Goal: Information Seeking & Learning: Learn about a topic

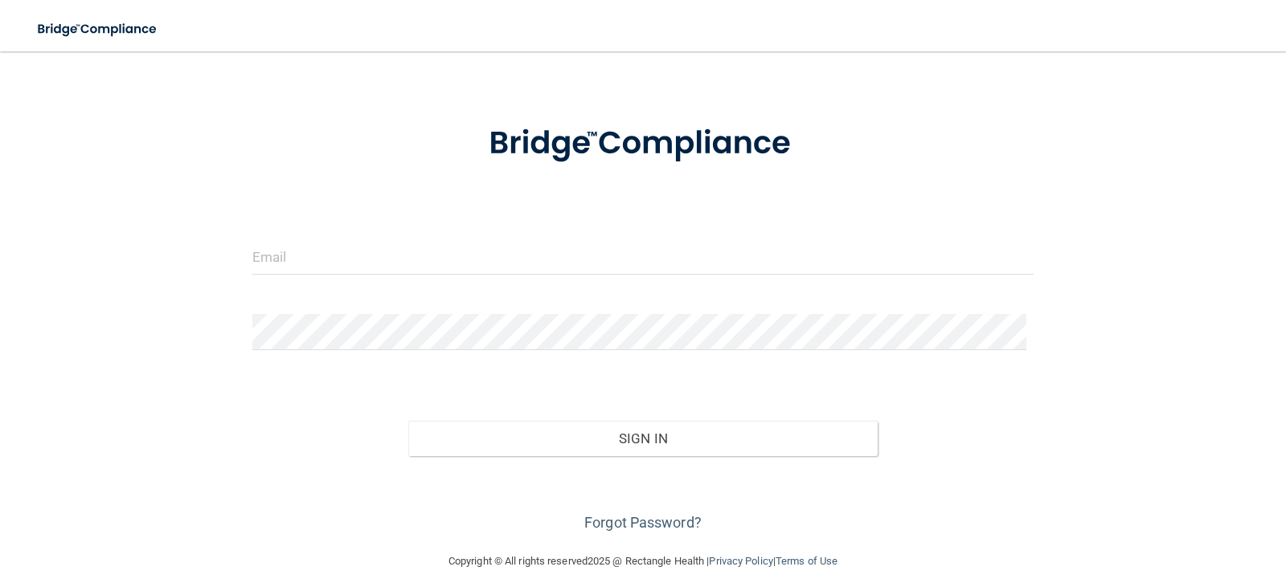
scroll to position [59, 0]
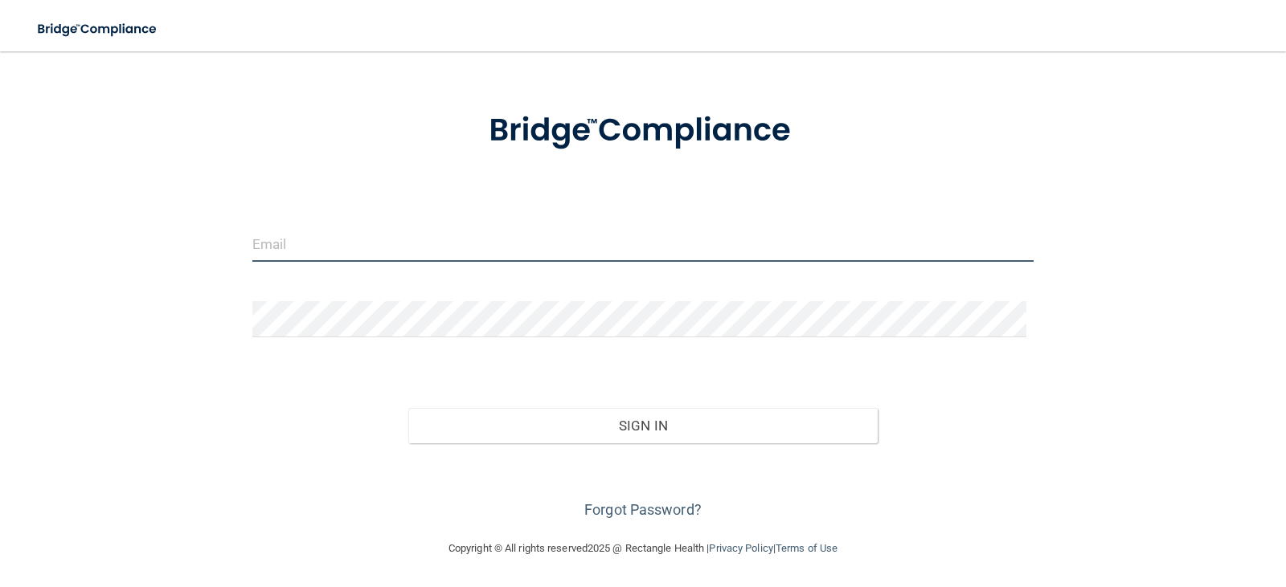
click at [460, 246] on input "email" at bounding box center [643, 244] width 782 height 36
type input "techs@louisvilleoralsurgery.com"
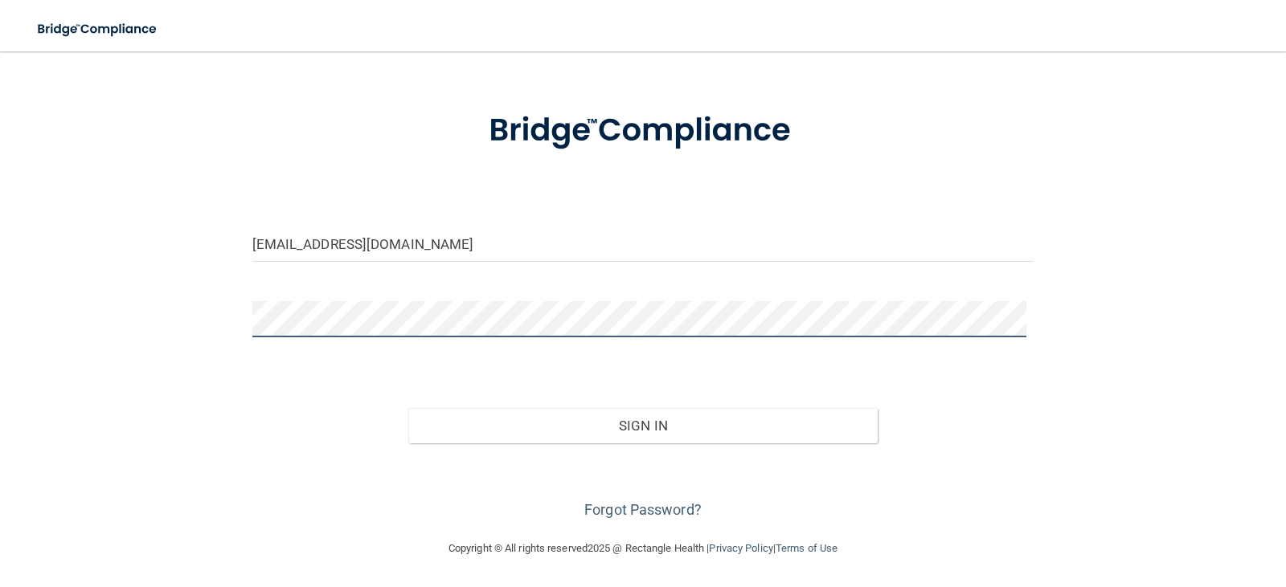
click at [408, 408] on button "Sign In" at bounding box center [642, 425] width 469 height 35
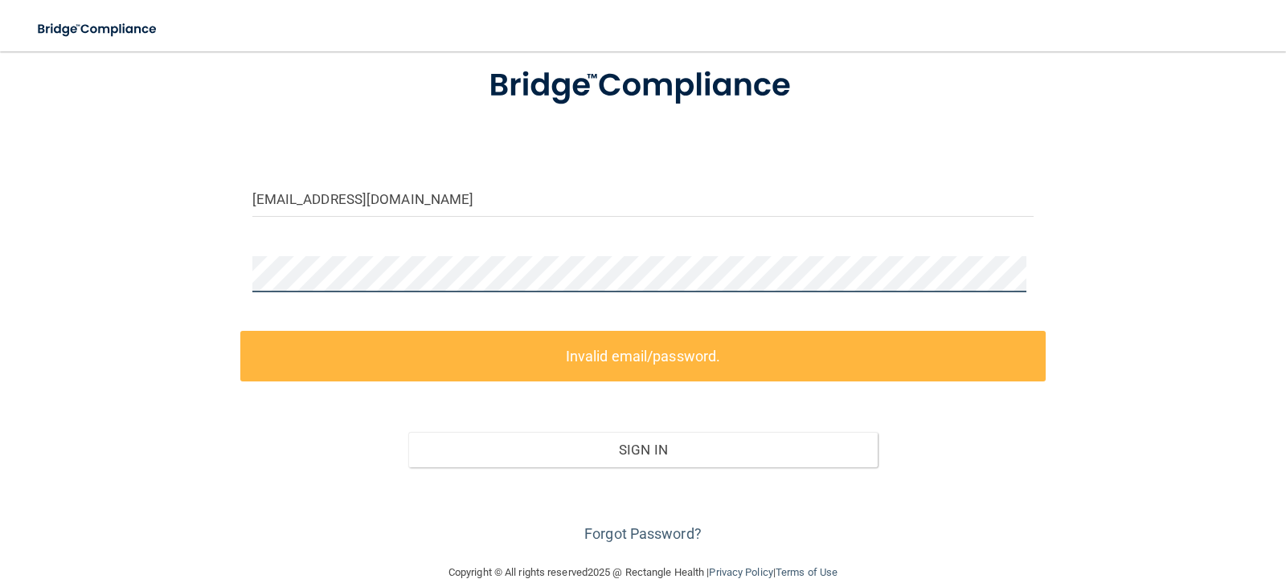
scroll to position [128, 0]
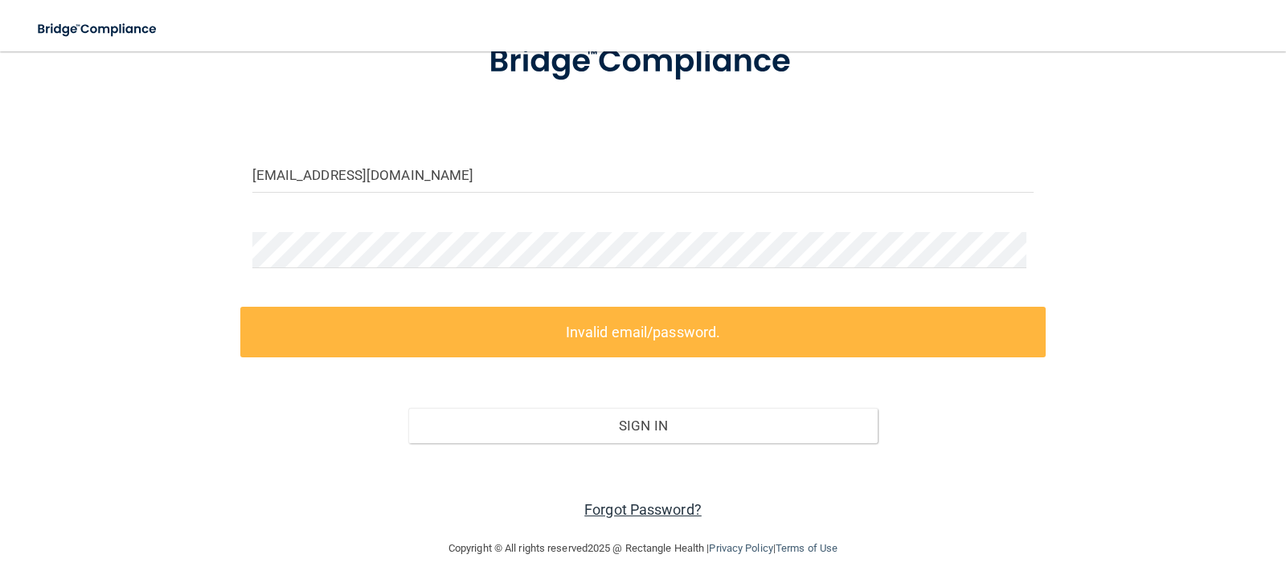
click at [653, 517] on link "Forgot Password?" at bounding box center [642, 509] width 117 height 17
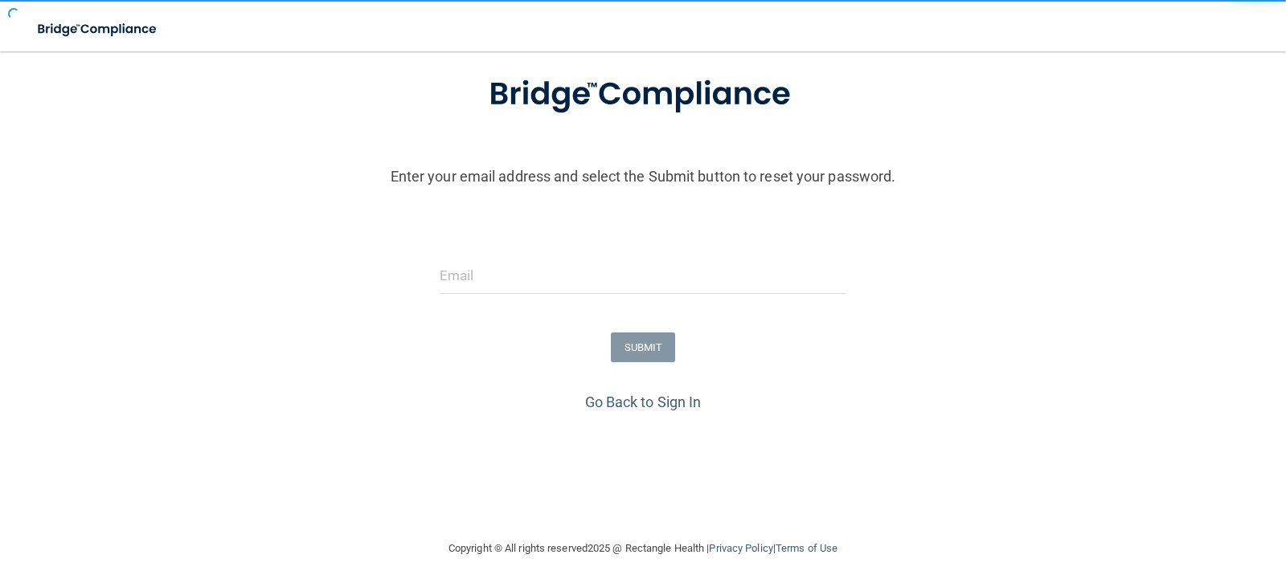
scroll to position [95, 0]
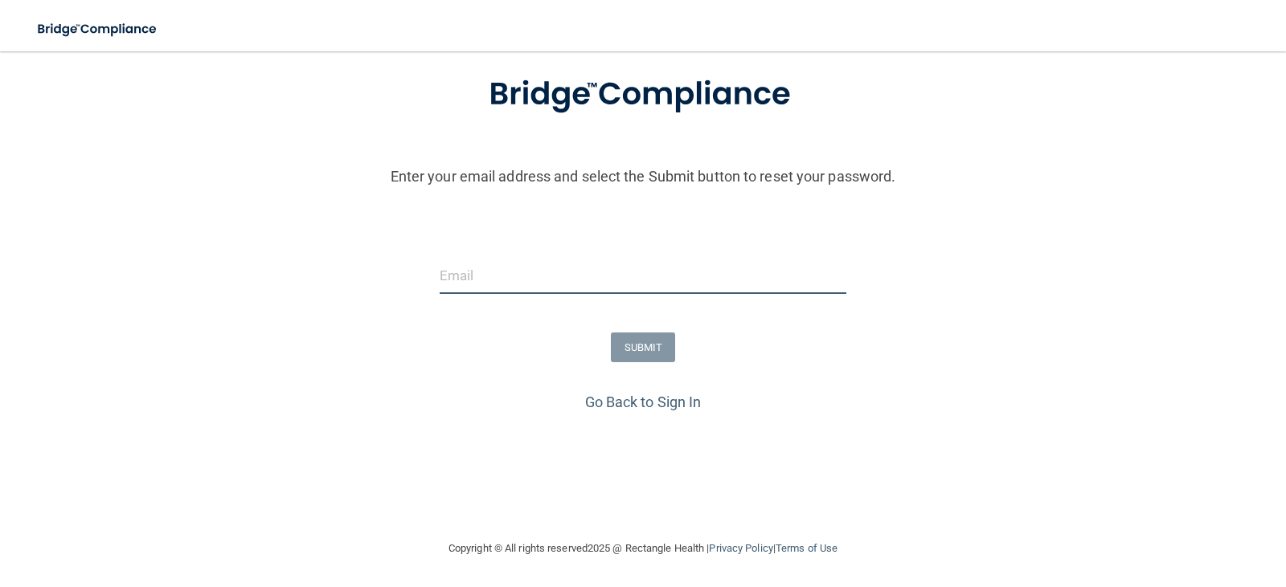
click at [497, 258] on input "email" at bounding box center [643, 276] width 407 height 36
type input "[EMAIL_ADDRESS][DOMAIN_NAME]"
click at [611, 344] on button "SUBMIT" at bounding box center [643, 348] width 65 height 30
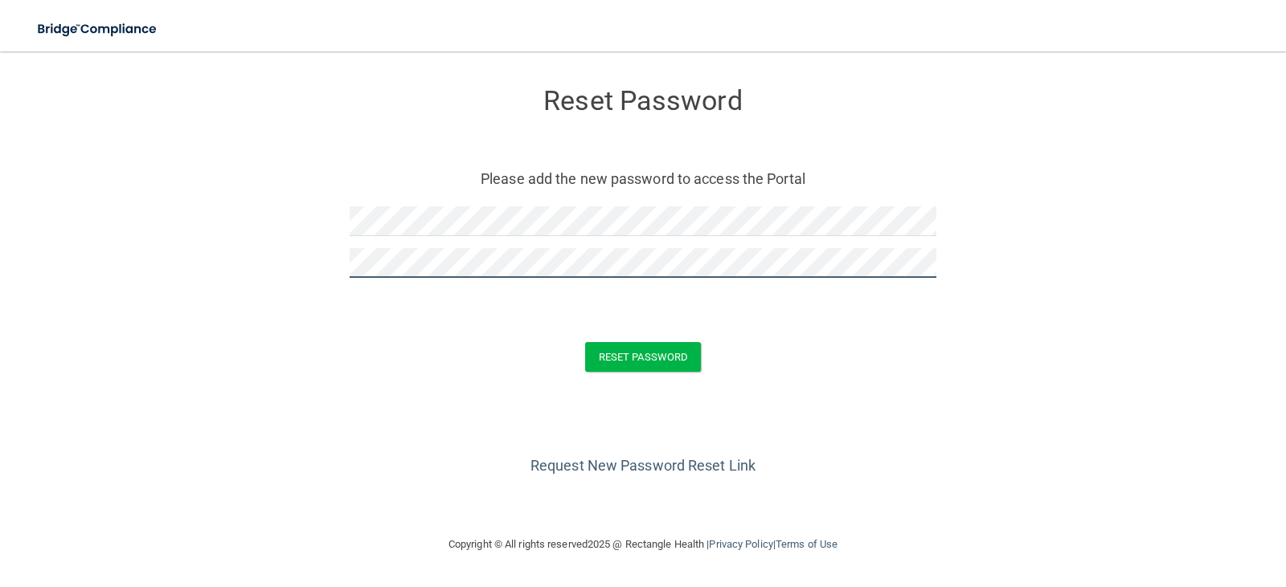
click at [585, 342] on button "Reset Password" at bounding box center [643, 357] width 116 height 30
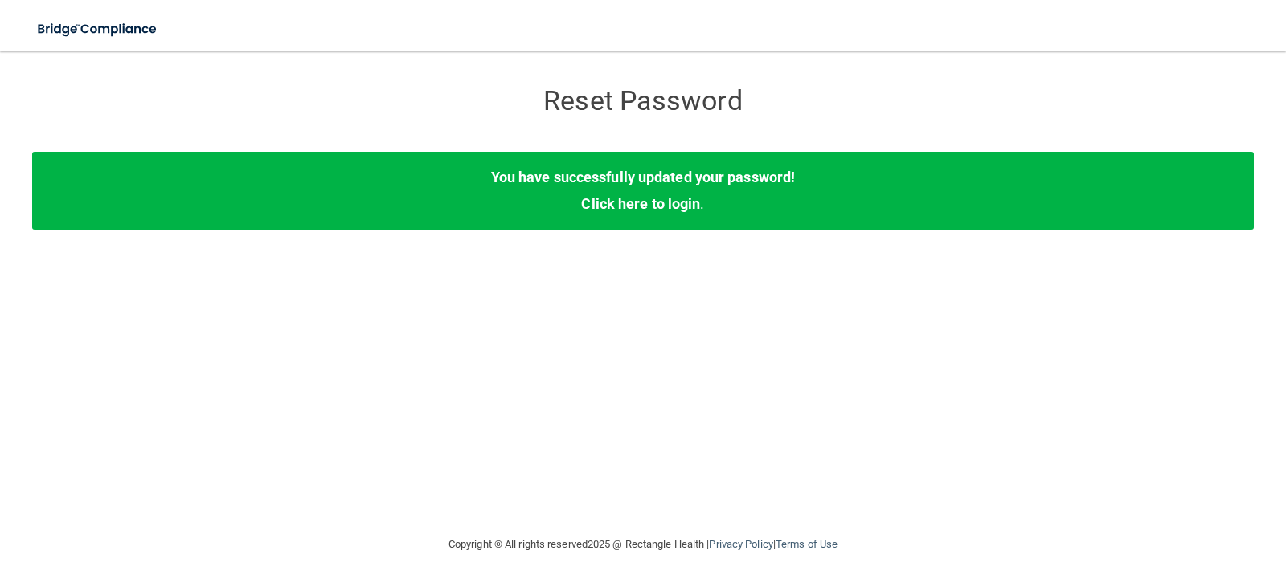
click at [666, 201] on link "Click here to login" at bounding box center [640, 203] width 119 height 17
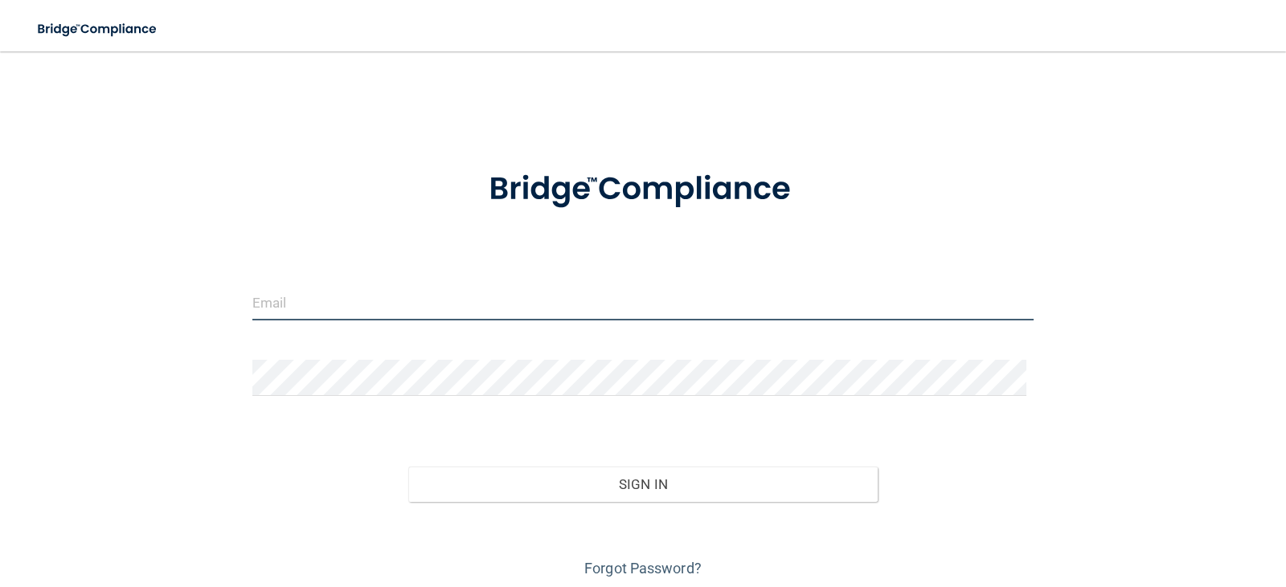
click at [451, 313] on input "email" at bounding box center [643, 302] width 782 height 36
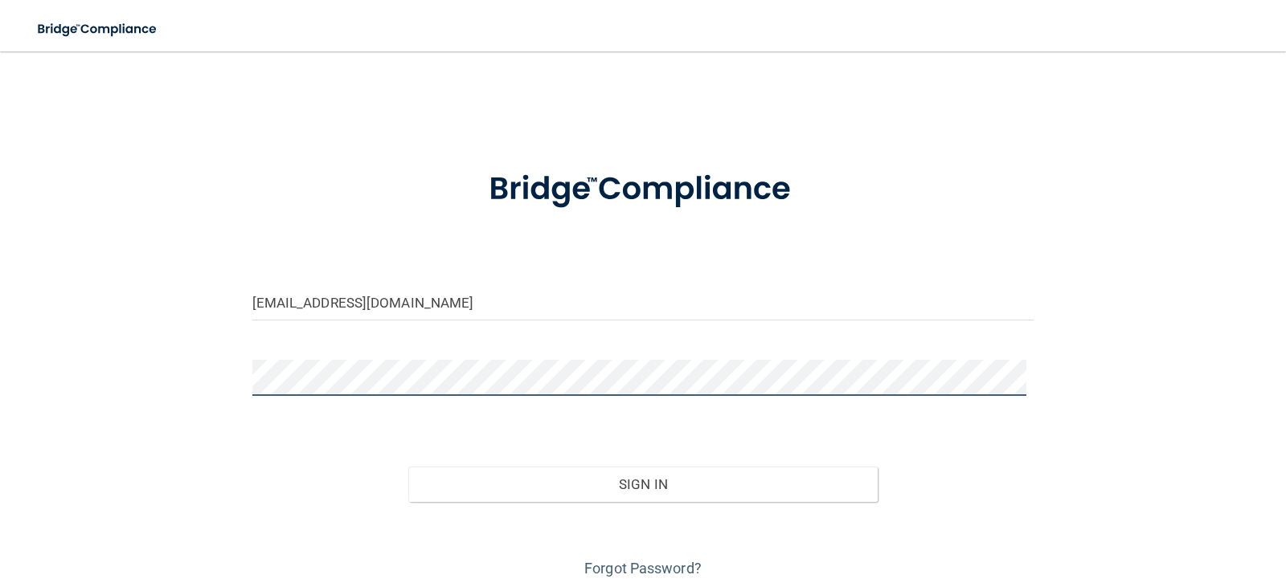
click at [408, 467] on button "Sign In" at bounding box center [642, 484] width 469 height 35
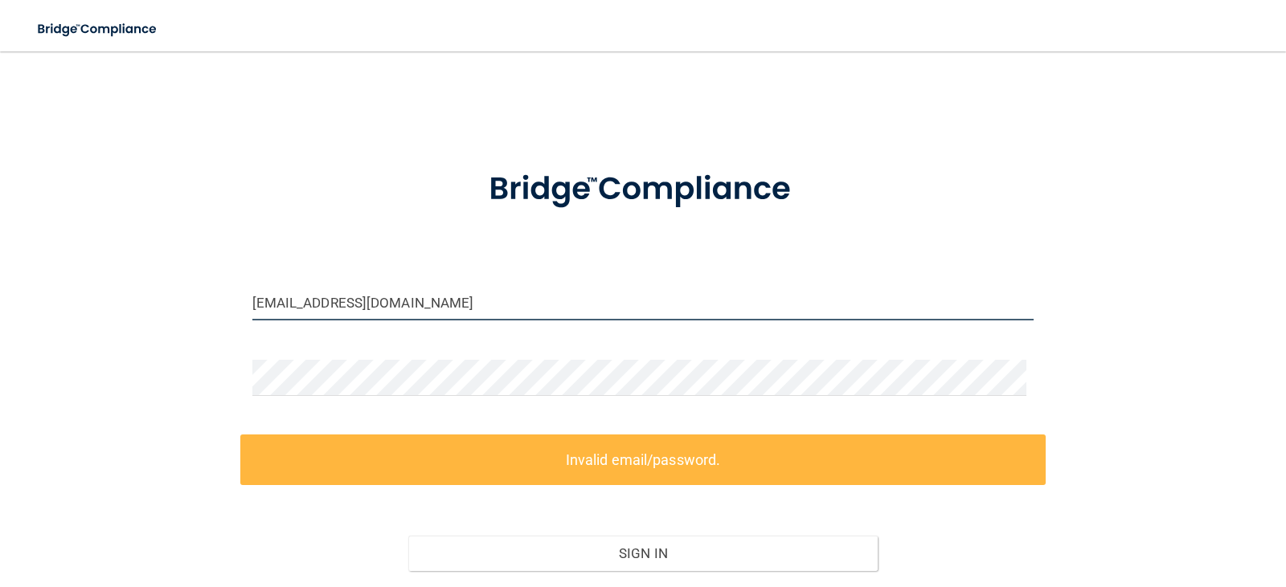
drag, startPoint x: 471, startPoint y: 296, endPoint x: 246, endPoint y: 297, distance: 225.0
click at [246, 297] on div "laurengallusser@yahoo.com" at bounding box center [643, 308] width 806 height 48
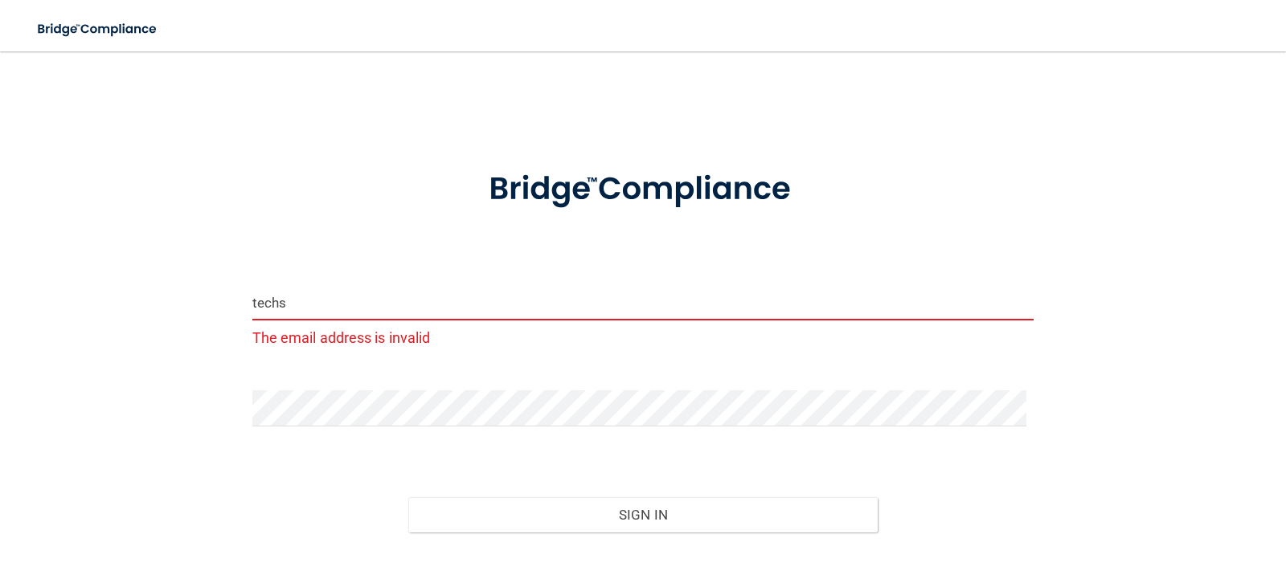
type input "[EMAIL_ADDRESS][DOMAIN_NAME]"
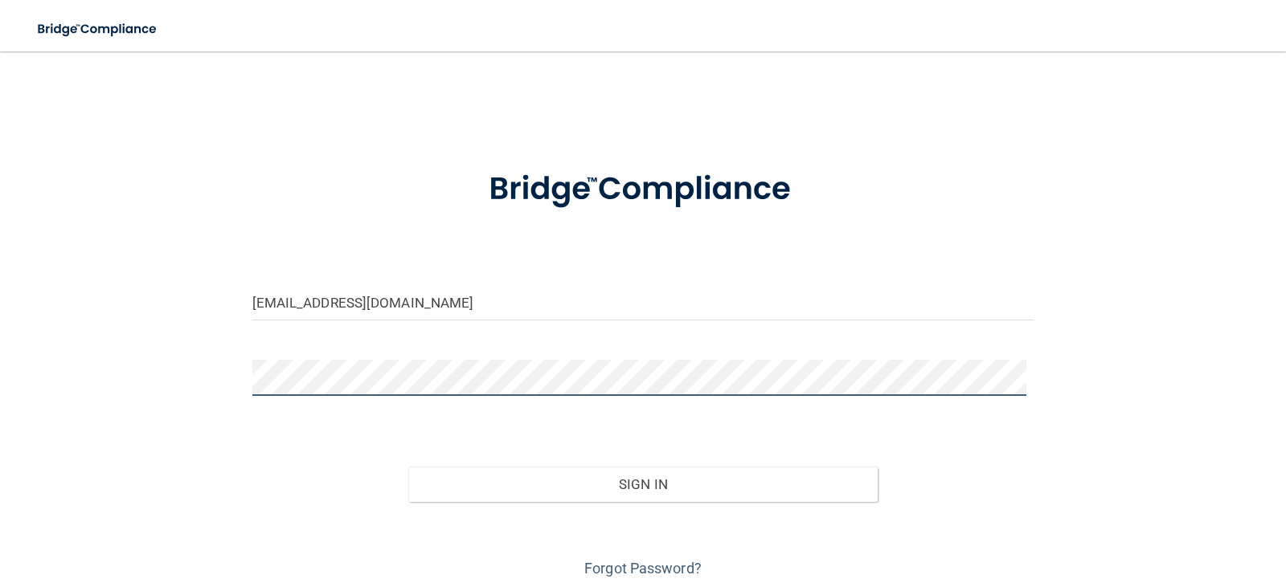
click at [408, 467] on button "Sign In" at bounding box center [642, 484] width 469 height 35
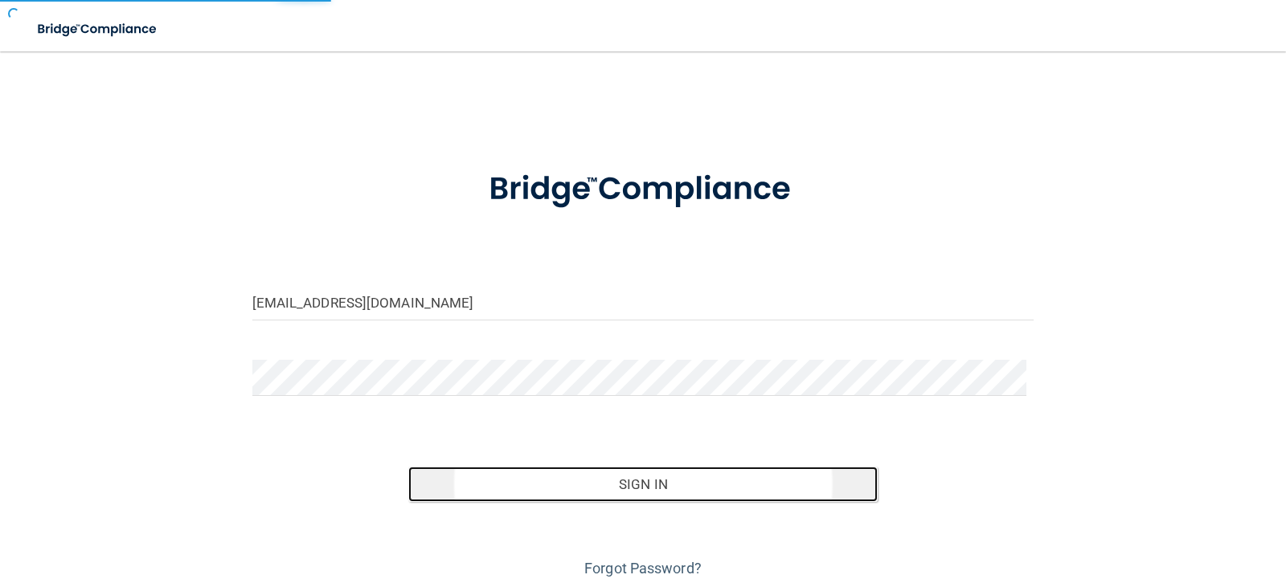
click at [717, 486] on button "Sign In" at bounding box center [642, 484] width 469 height 35
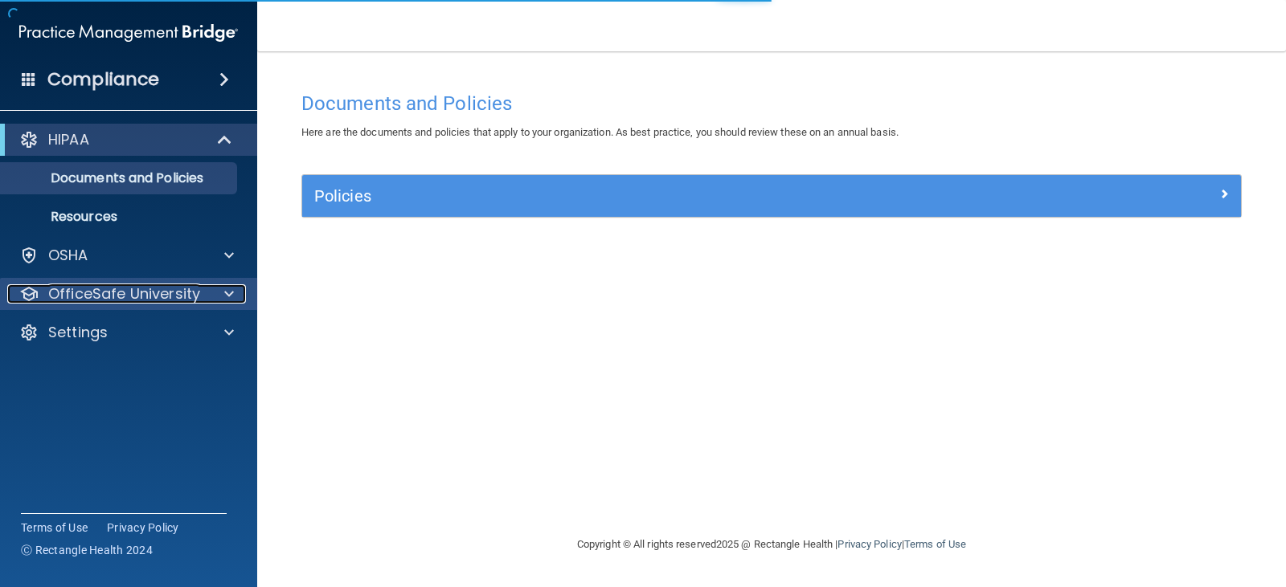
click at [155, 292] on p "OfficeSafe University" at bounding box center [124, 293] width 152 height 19
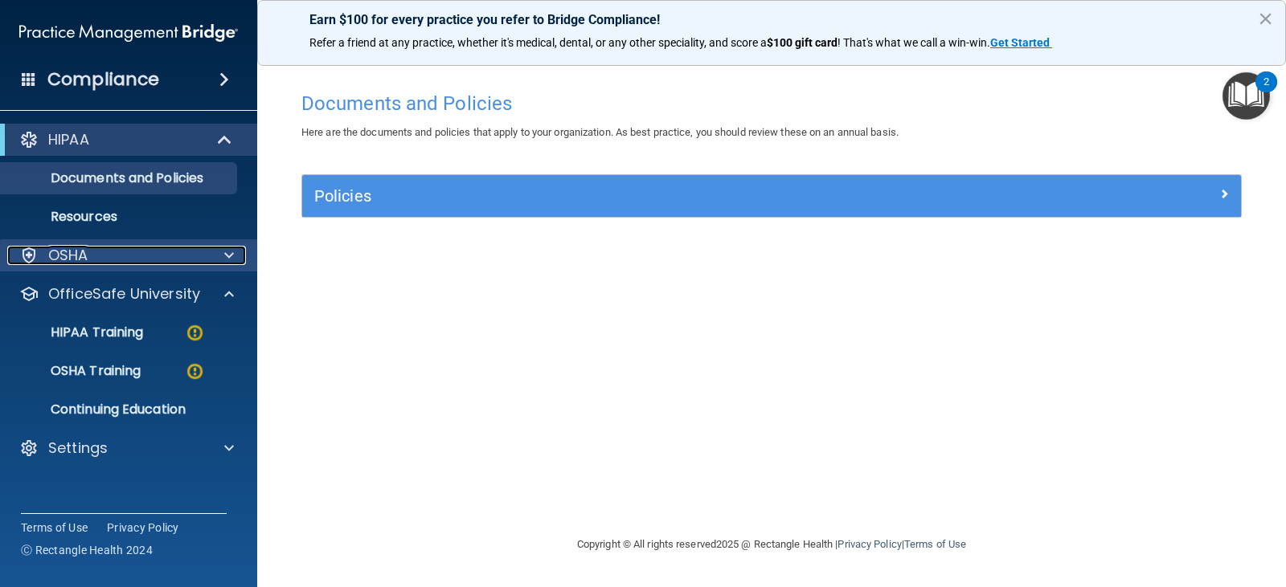
click at [100, 253] on div "OSHA" at bounding box center [106, 255] width 199 height 19
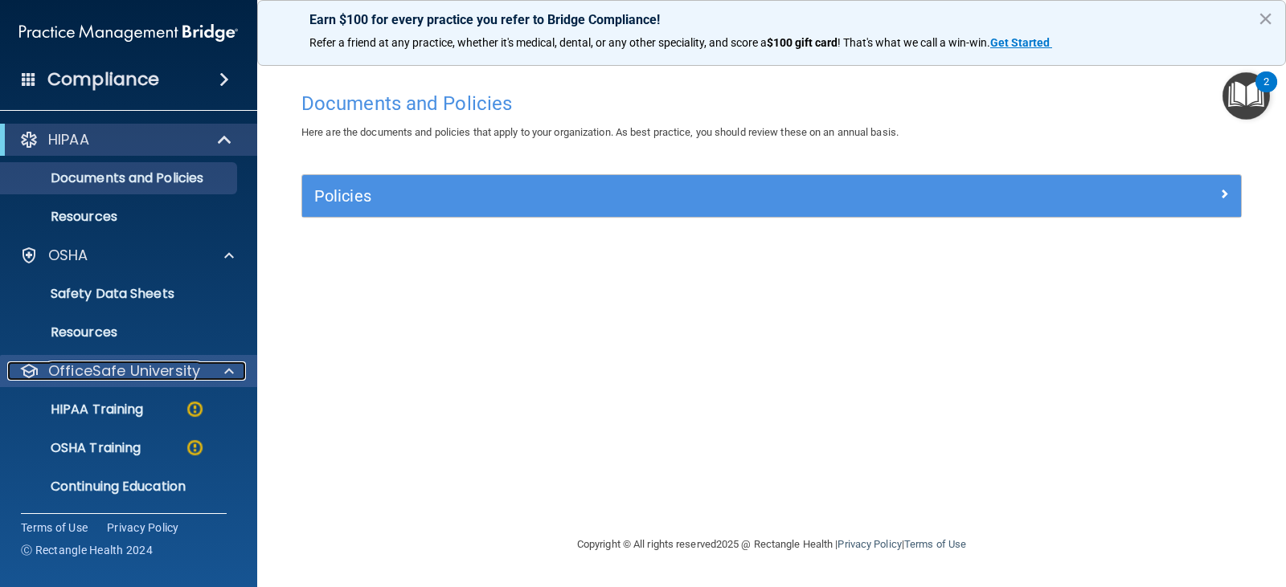
click at [169, 373] on p "OfficeSafe University" at bounding box center [124, 371] width 152 height 19
click at [154, 379] on p "OfficeSafe University" at bounding box center [124, 371] width 152 height 19
click at [108, 410] on p "HIPAA Training" at bounding box center [76, 410] width 133 height 16
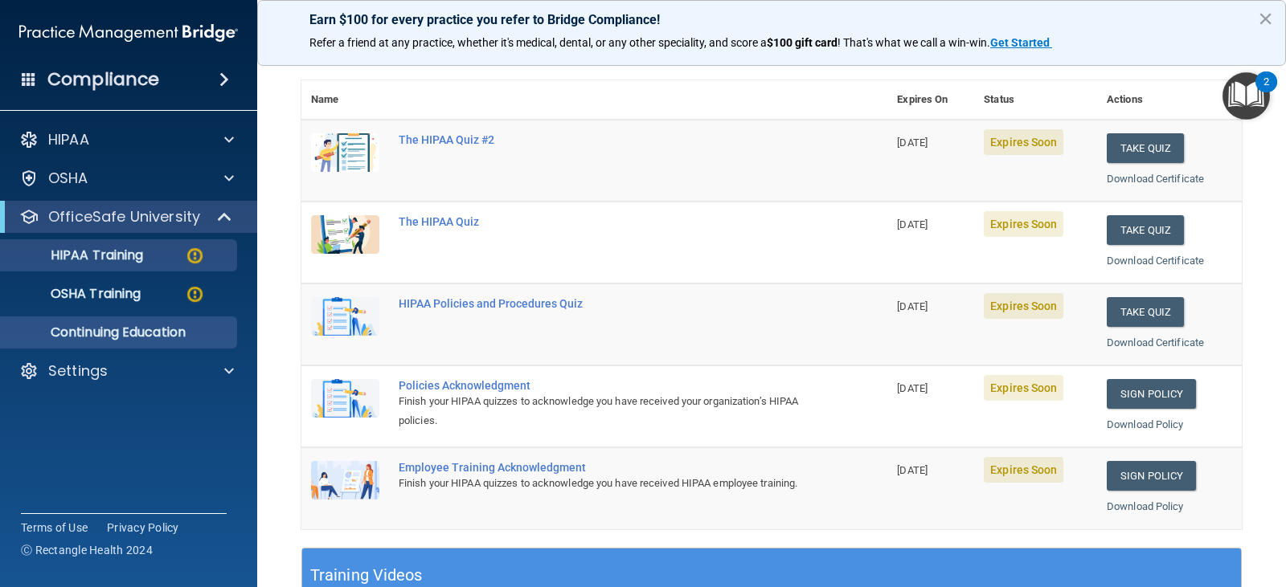
scroll to position [141, 0]
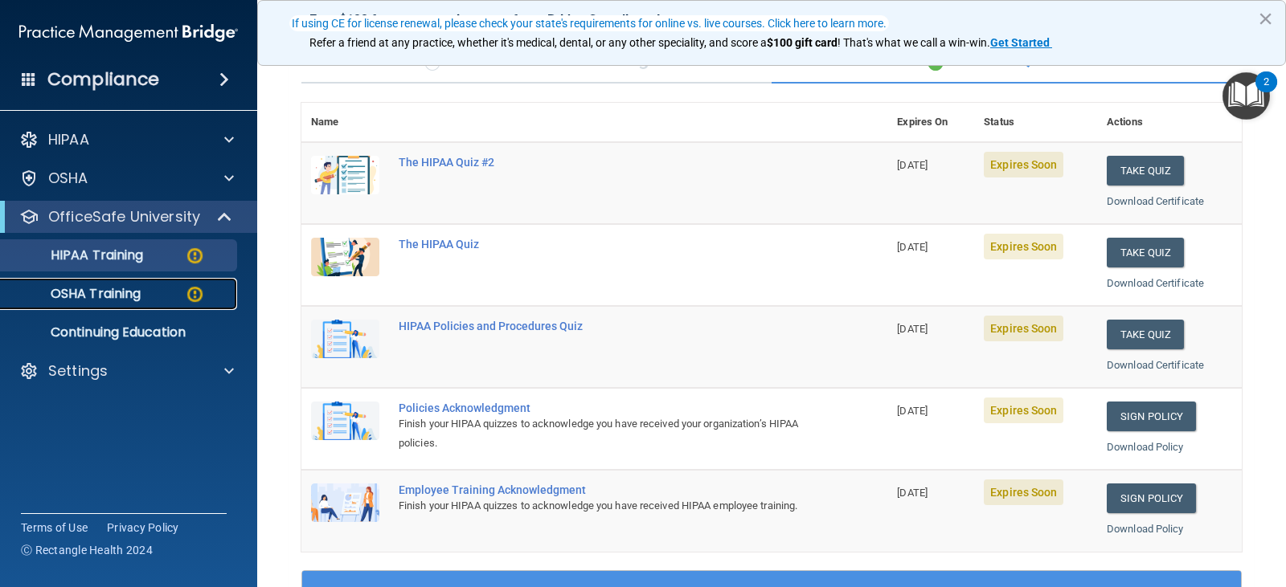
click at [124, 299] on p "OSHA Training" at bounding box center [75, 294] width 130 height 16
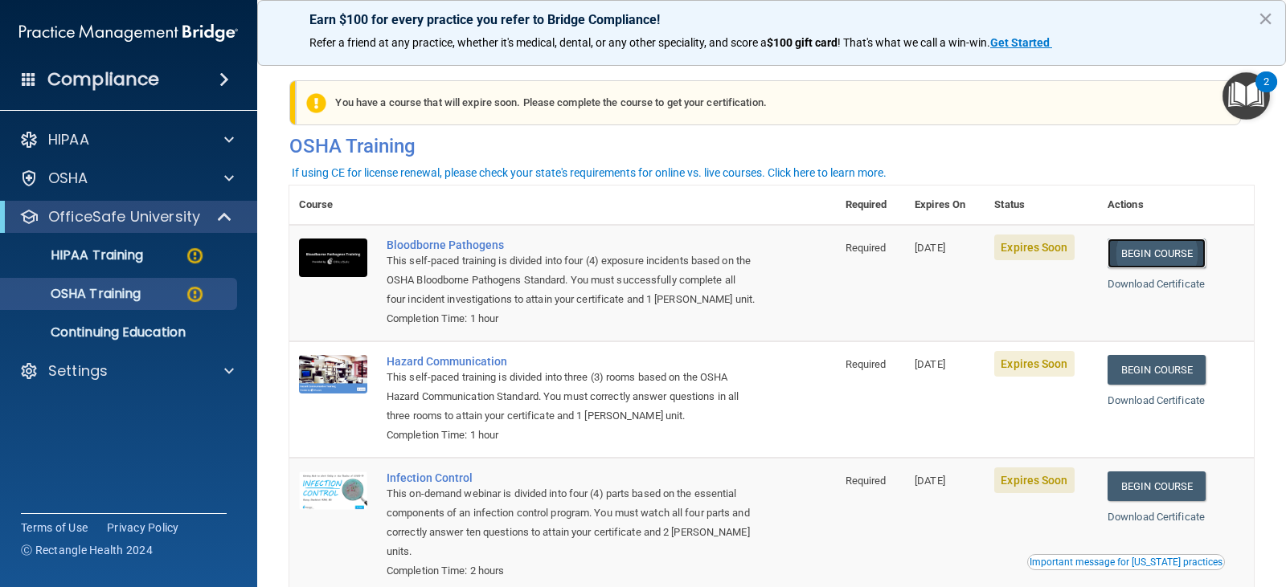
click at [1143, 251] on link "Begin Course" at bounding box center [1156, 254] width 98 height 30
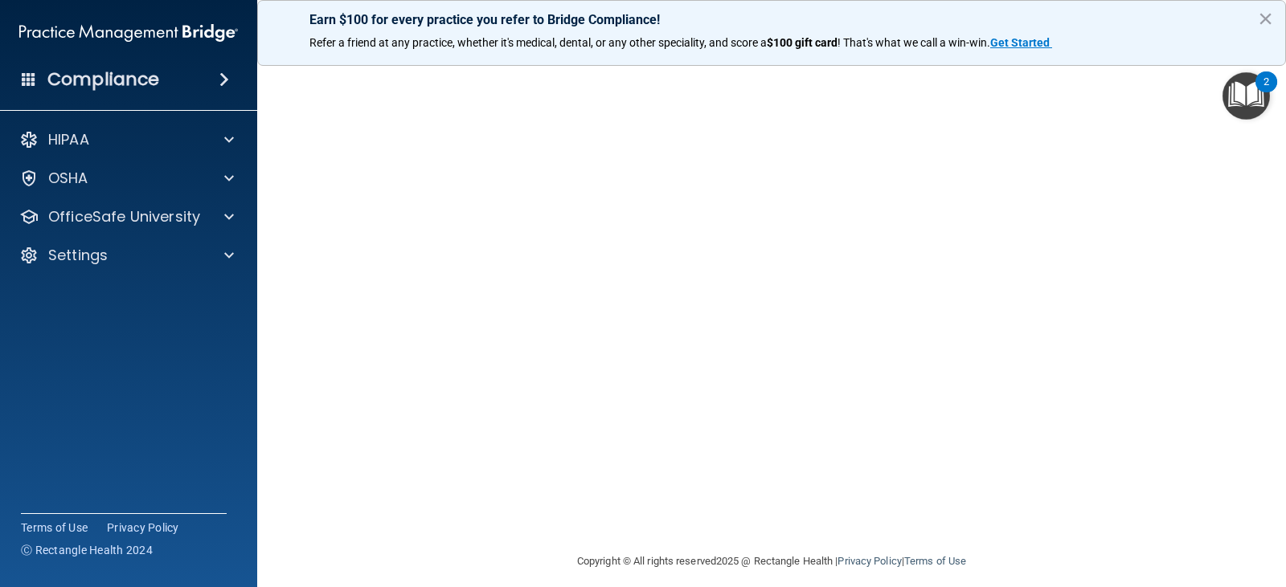
scroll to position [100, 0]
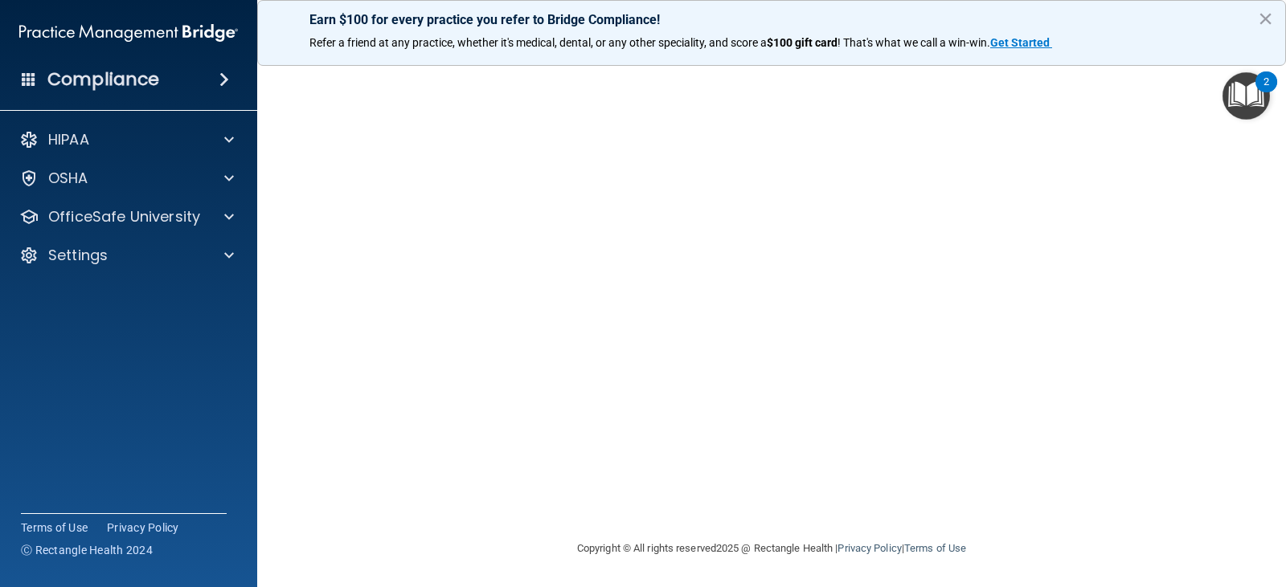
click at [1145, 59] on div "Earn $100 for every practice you refer to Bridge Compliance! Refer a friend at …" at bounding box center [771, 33] width 1028 height 66
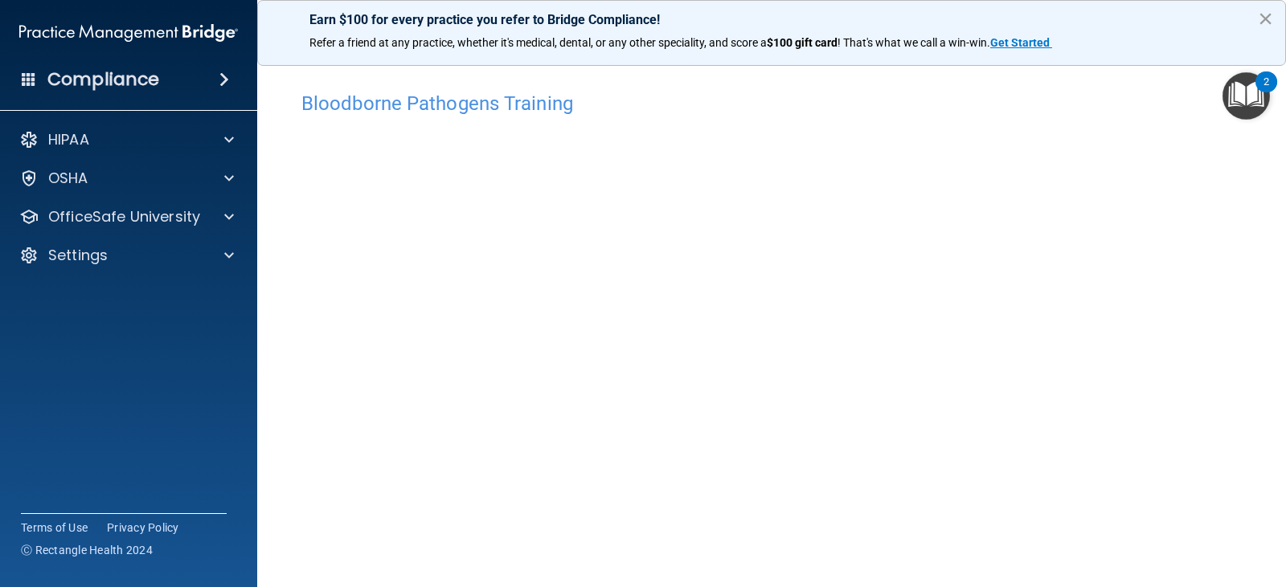
click at [1267, 14] on button "×" at bounding box center [1264, 19] width 15 height 26
